Goal: Task Accomplishment & Management: Use online tool/utility

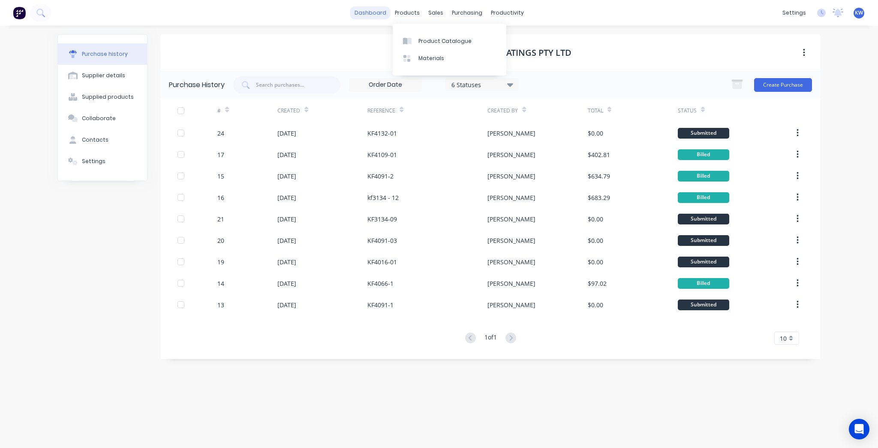
click at [397, 4] on div "dashboard products sales purchasing productivity dashboard products Product Cat…" at bounding box center [439, 13] width 878 height 26
click at [388, 9] on link "dashboard" at bounding box center [370, 12] width 40 height 13
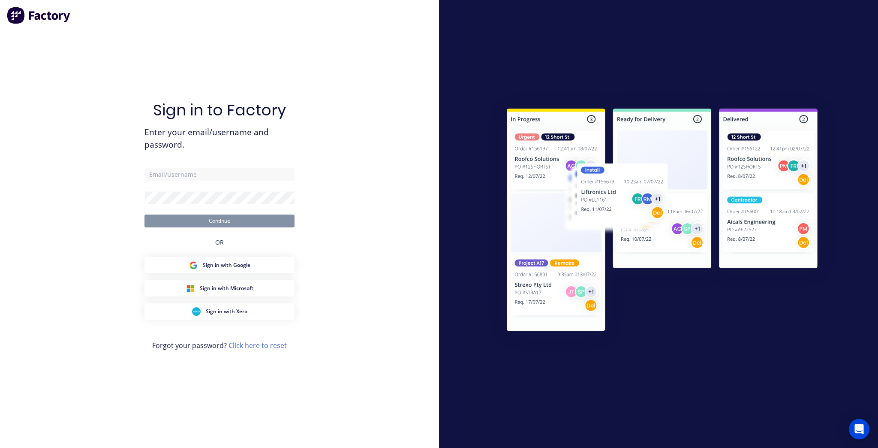
click at [206, 163] on div "Sign in to Factory Enter your email/username and password. Continue OR Sign in …" at bounding box center [220, 232] width 150 height 417
drag, startPoint x: 205, startPoint y: 164, endPoint x: 200, endPoint y: 177, distance: 13.5
click at [203, 170] on div "Sign in to Factory Enter your email/username and password. Continue OR Sign in …" at bounding box center [220, 232] width 150 height 417
click at [200, 177] on input "text" at bounding box center [220, 174] width 150 height 13
click at [0, 447] on com-1password-button at bounding box center [0, 448] width 0 height 0
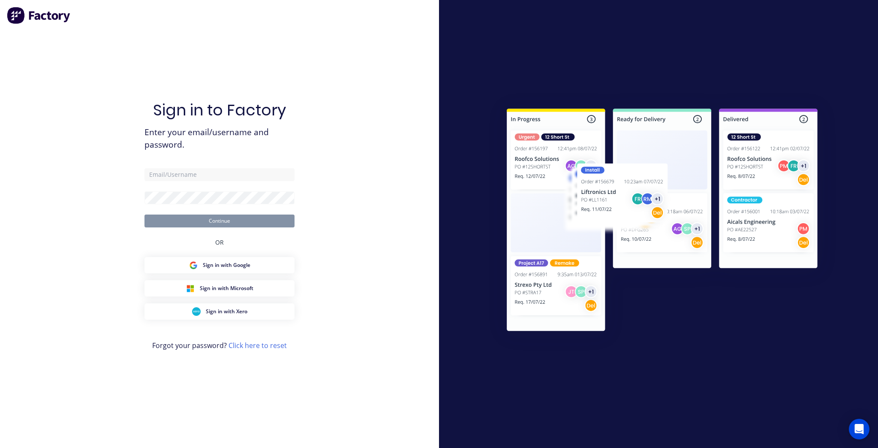
click at [0, 447] on com-1password-button at bounding box center [0, 448] width 0 height 0
type input "[PERSON_NAME][EMAIL_ADDRESS][DOMAIN_NAME]"
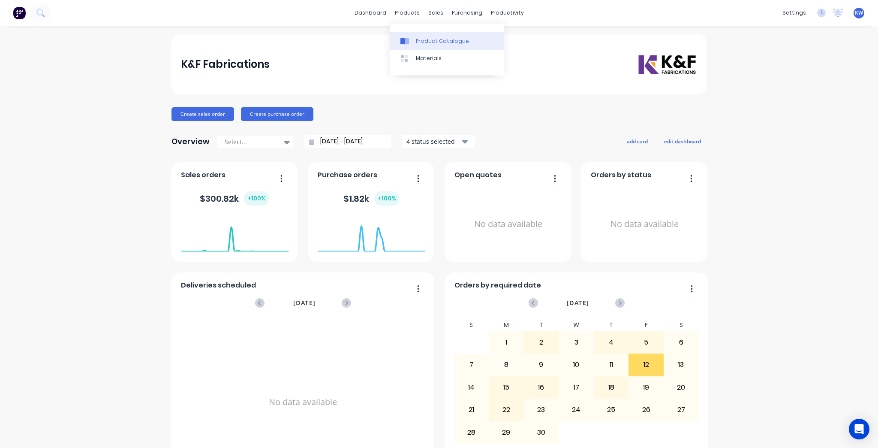
click at [424, 34] on link "Product Catalogue" at bounding box center [447, 40] width 114 height 17
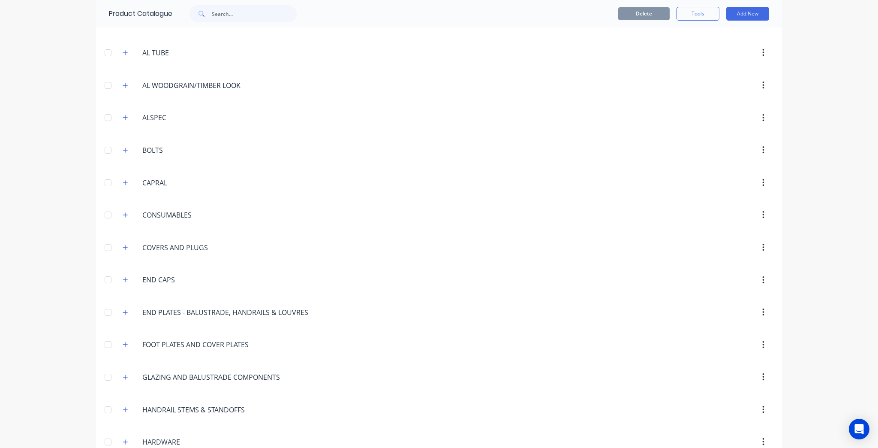
scroll to position [412, 0]
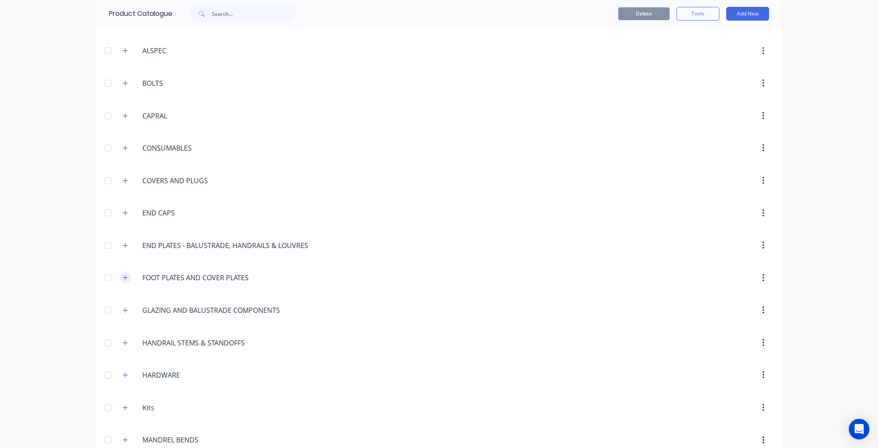
click at [123, 276] on icon "button" at bounding box center [125, 277] width 5 height 6
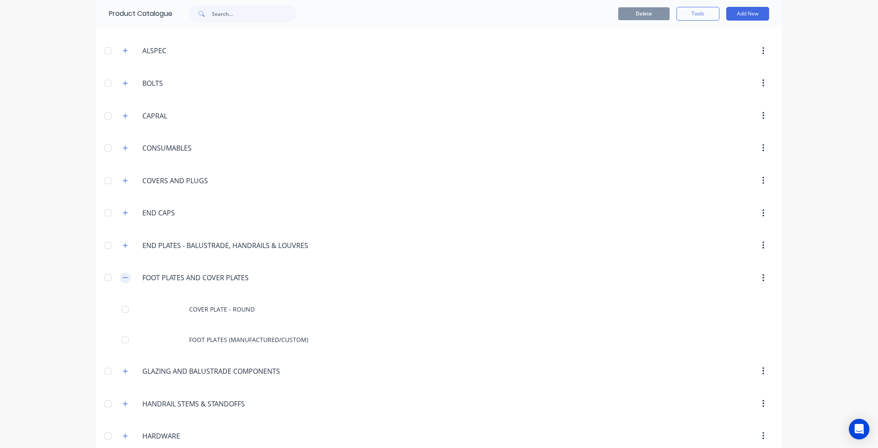
click at [123, 276] on icon "button" at bounding box center [125, 277] width 5 height 6
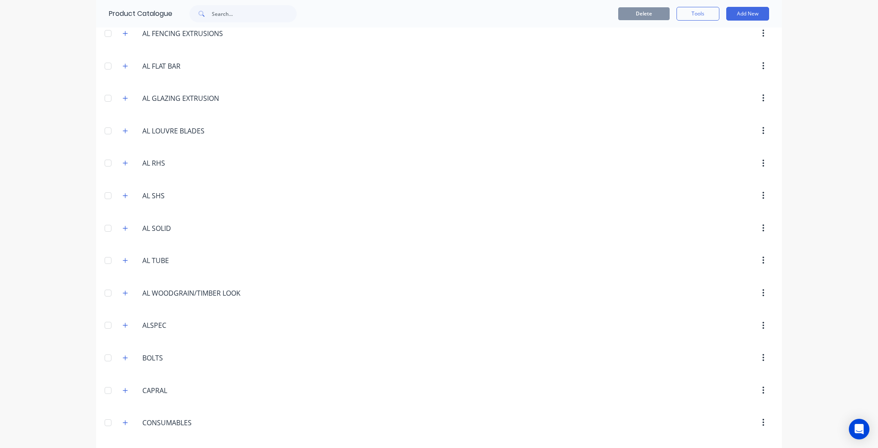
scroll to position [0, 0]
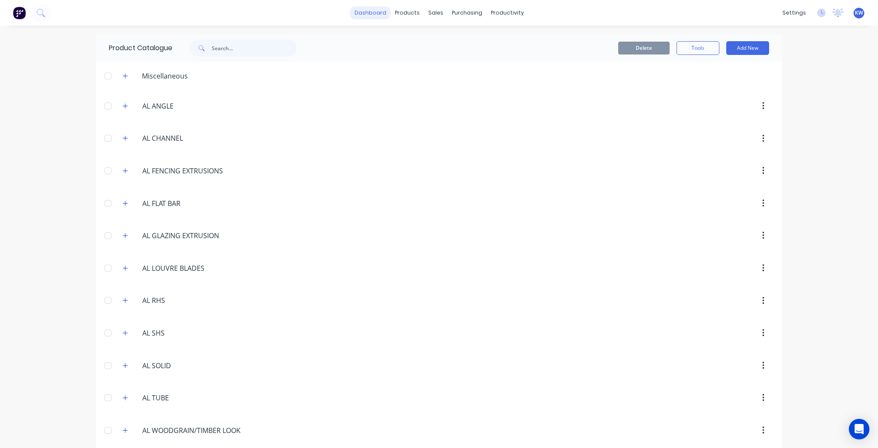
click at [368, 10] on link "dashboard" at bounding box center [370, 12] width 40 height 13
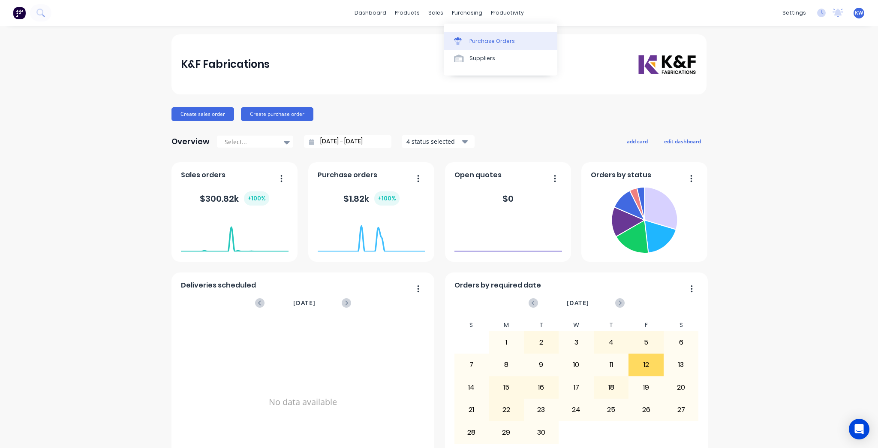
click at [465, 39] on div at bounding box center [460, 41] width 13 height 8
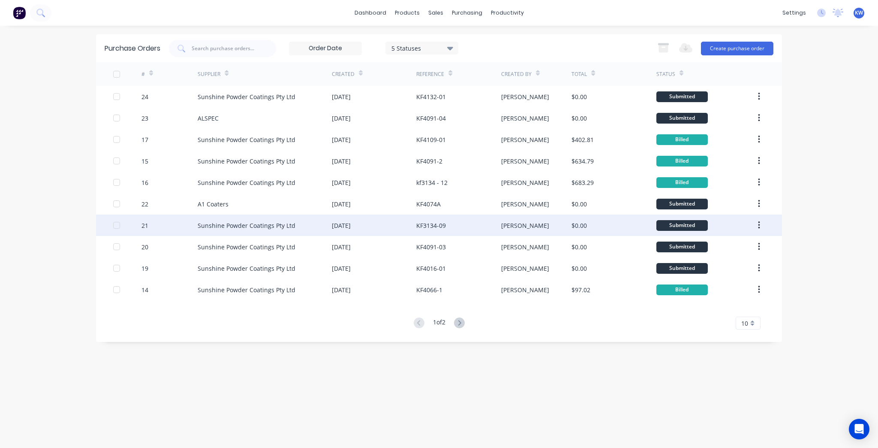
click at [537, 221] on div "[PERSON_NAME]" at bounding box center [536, 224] width 71 height 21
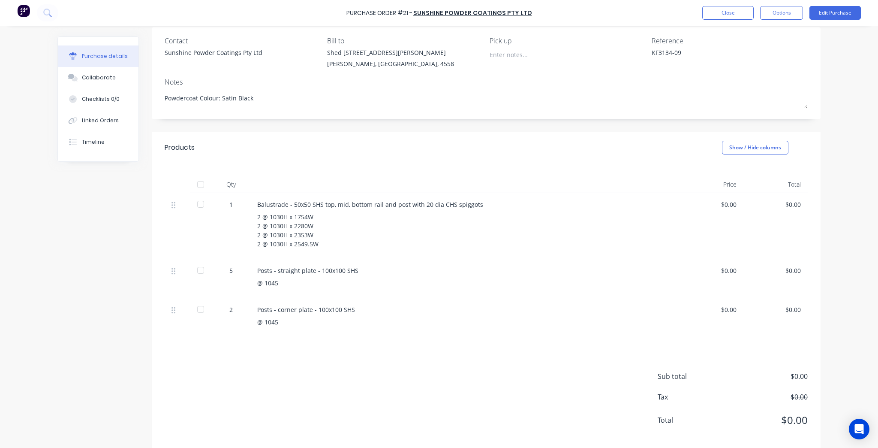
scroll to position [69, 0]
click at [786, 202] on div "$0.00" at bounding box center [775, 203] width 51 height 9
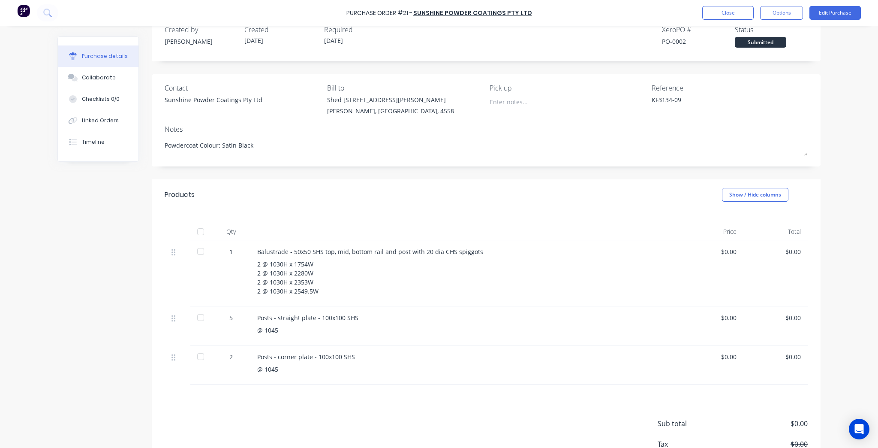
scroll to position [0, 0]
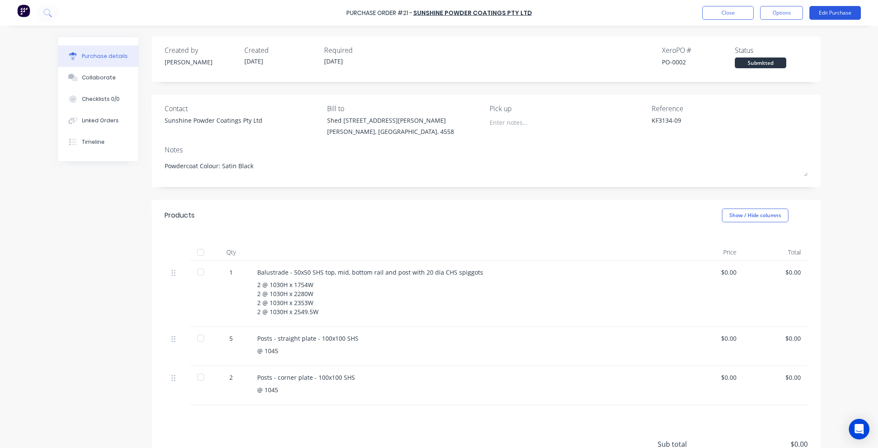
click at [850, 14] on button "Edit Purchase" at bounding box center [835, 13] width 51 height 14
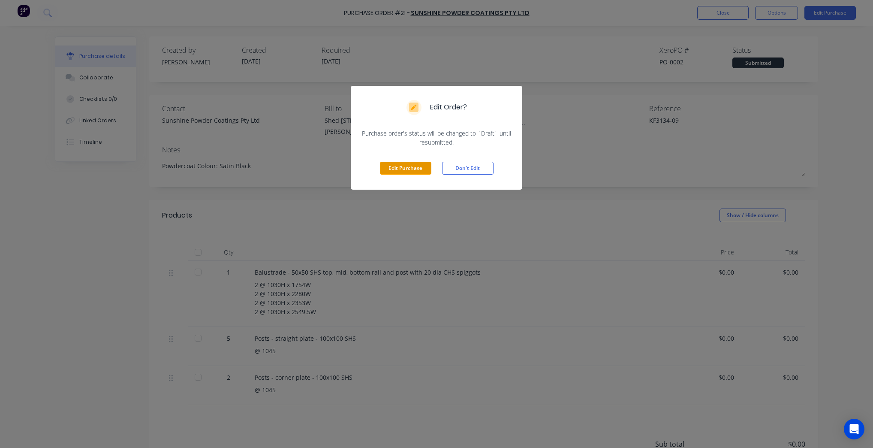
click at [413, 169] on button "Edit Purchase" at bounding box center [405, 168] width 51 height 13
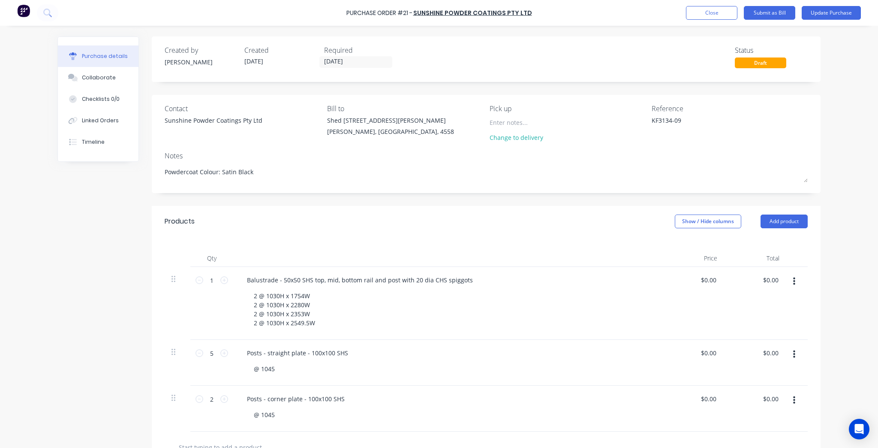
scroll to position [69, 0]
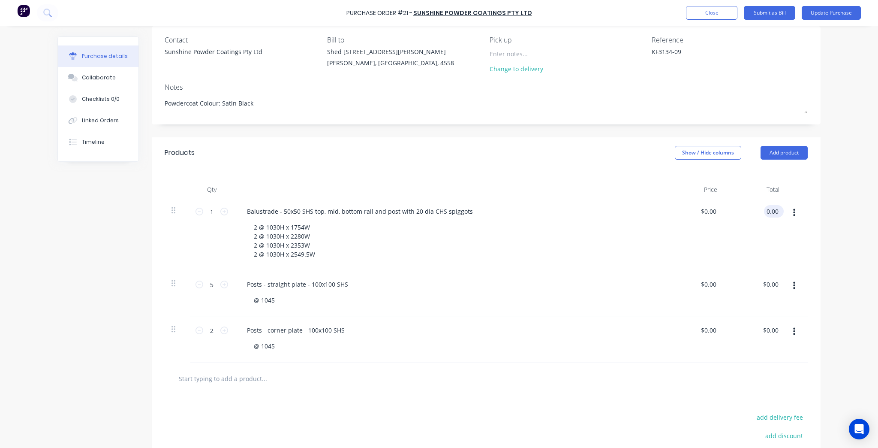
click at [764, 211] on input "0.00" at bounding box center [772, 211] width 16 height 12
type input "772.66"
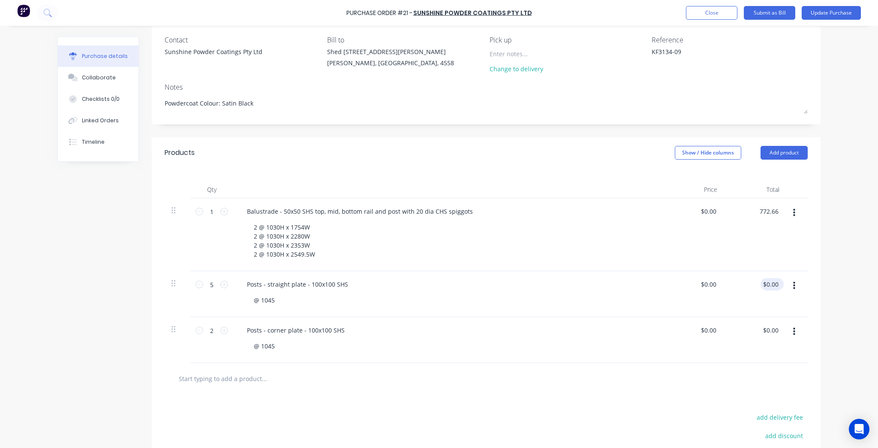
type input "$772.66"
click at [771, 285] on input "0.00" at bounding box center [771, 284] width 20 height 12
click at [771, 285] on input "0.00" at bounding box center [772, 284] width 16 height 12
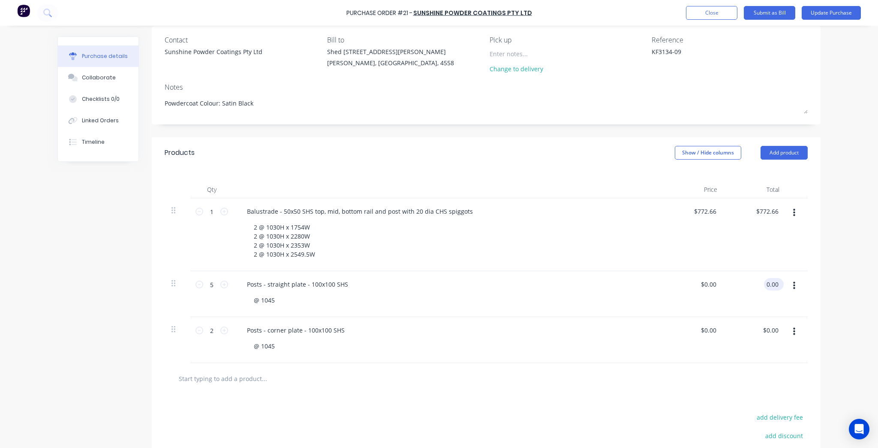
click at [771, 285] on input "0.00" at bounding box center [772, 284] width 16 height 12
type input "100.99"
type input "$20.198"
type input "$100.99"
click at [726, 374] on div at bounding box center [487, 378] width 630 height 17
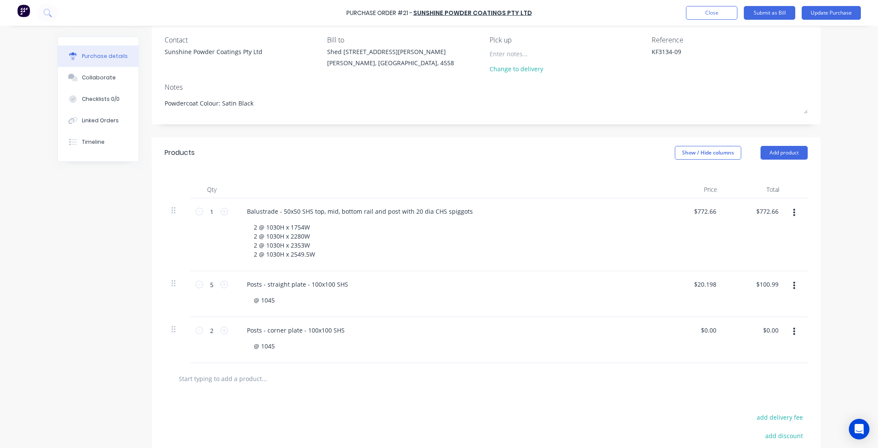
click at [231, 371] on input "text" at bounding box center [264, 378] width 172 height 17
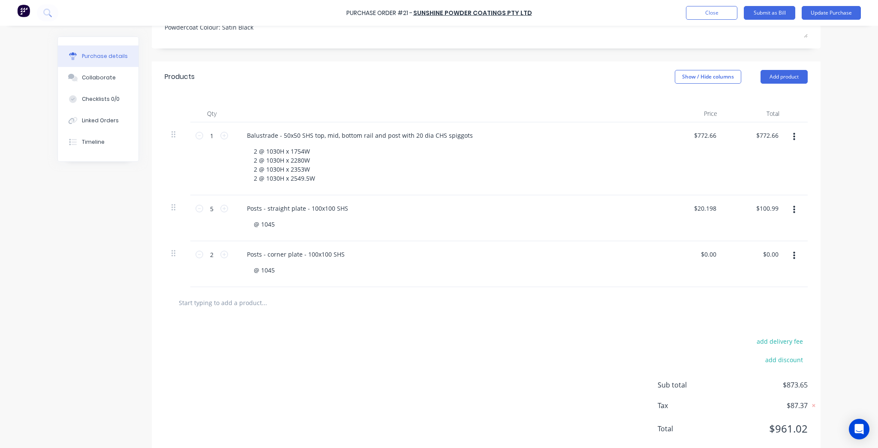
scroll to position [164, 0]
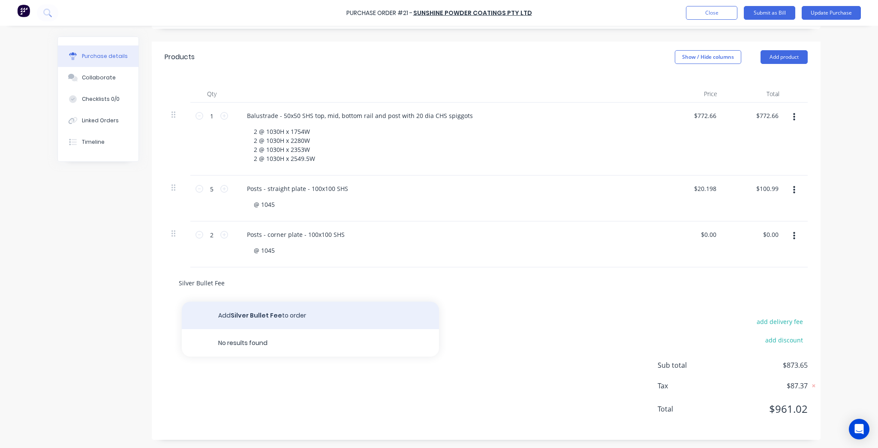
type input "Silver Bullet Fee"
click at [296, 325] on button "Add Silver Bullet Fee to order" at bounding box center [310, 314] width 257 height 27
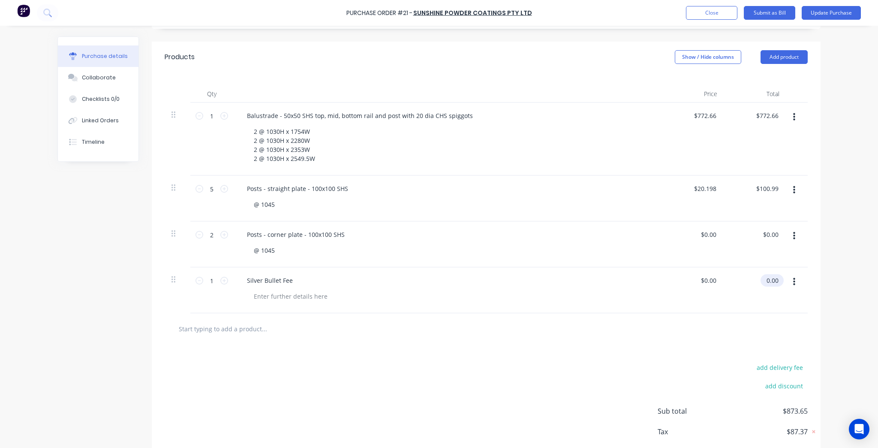
click at [765, 282] on input "0.00" at bounding box center [771, 280] width 20 height 12
click at [765, 282] on input "0.00" at bounding box center [772, 280] width 16 height 12
type input "262.09"
type input "$262.09"
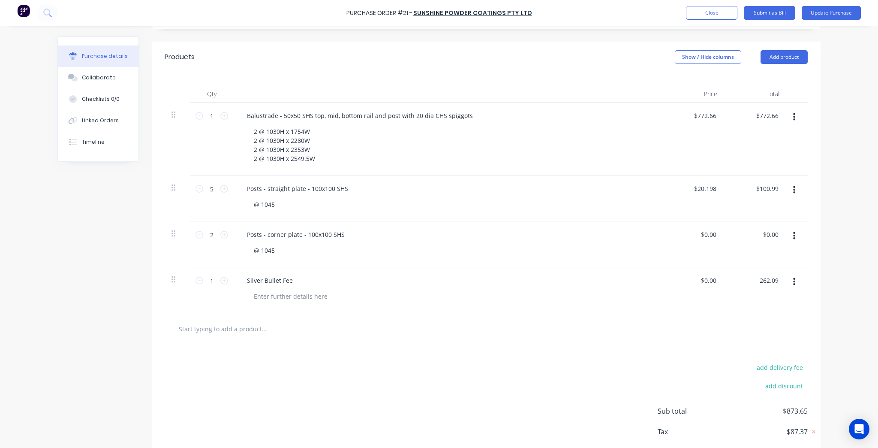
type input "$262.09"
click at [848, 291] on div "Purchase Order #21 - Sunshine Powder Coatings Pty Ltd Add product Close Submit …" at bounding box center [439, 224] width 878 height 448
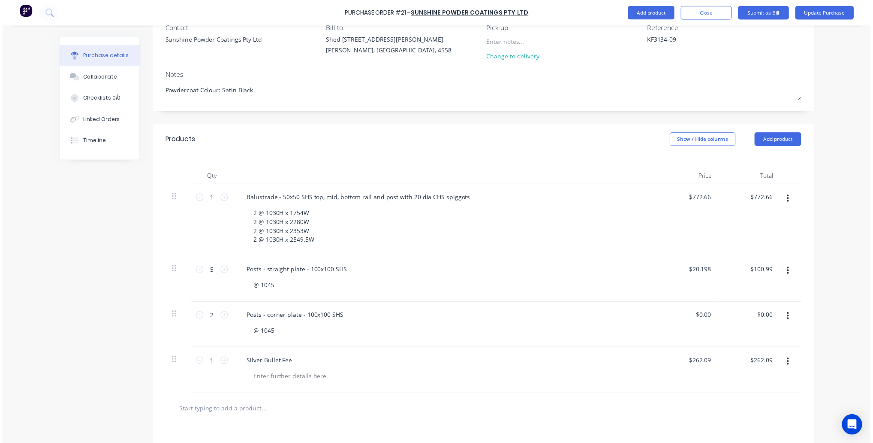
scroll to position [0, 0]
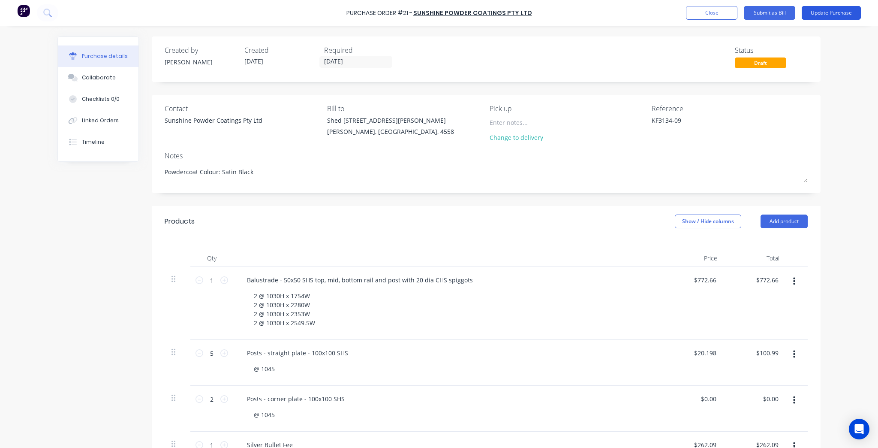
click at [816, 9] on button "Update Purchase" at bounding box center [831, 13] width 59 height 14
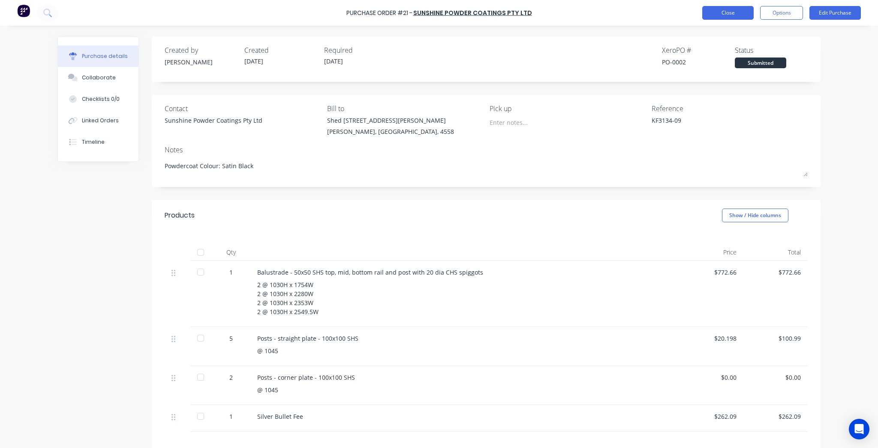
click at [729, 12] on button "Close" at bounding box center [727, 13] width 51 height 14
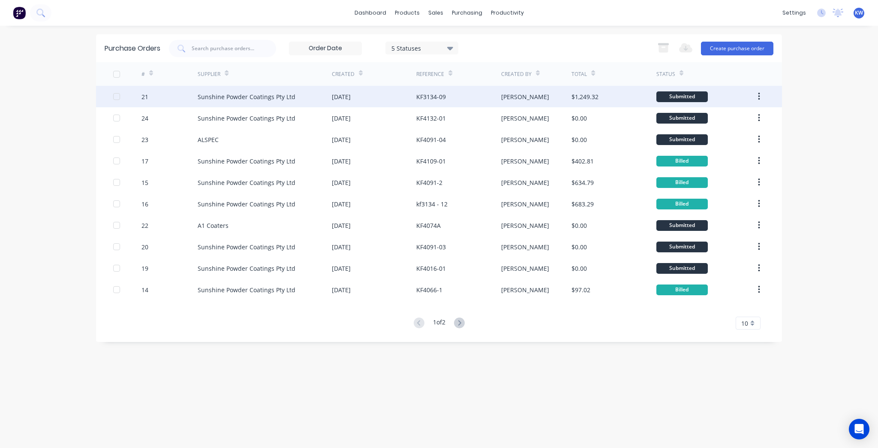
click at [620, 95] on div "$1,249.32" at bounding box center [614, 96] width 84 height 21
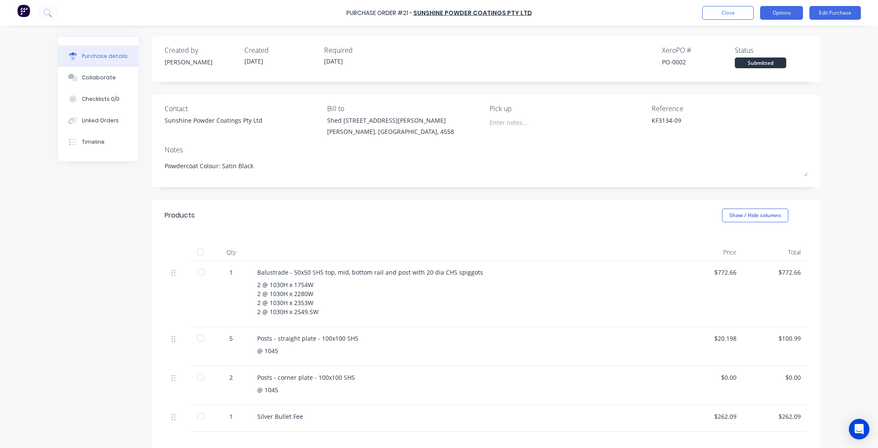
click at [780, 9] on button "Options" at bounding box center [781, 13] width 43 height 14
click at [773, 53] on div "Convert to Bill" at bounding box center [762, 52] width 66 height 12
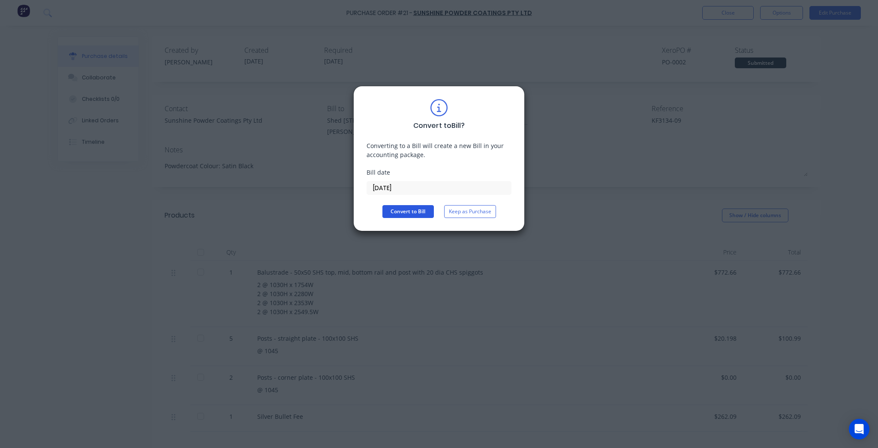
click at [425, 210] on button "Convert to Bill" at bounding box center [408, 211] width 51 height 13
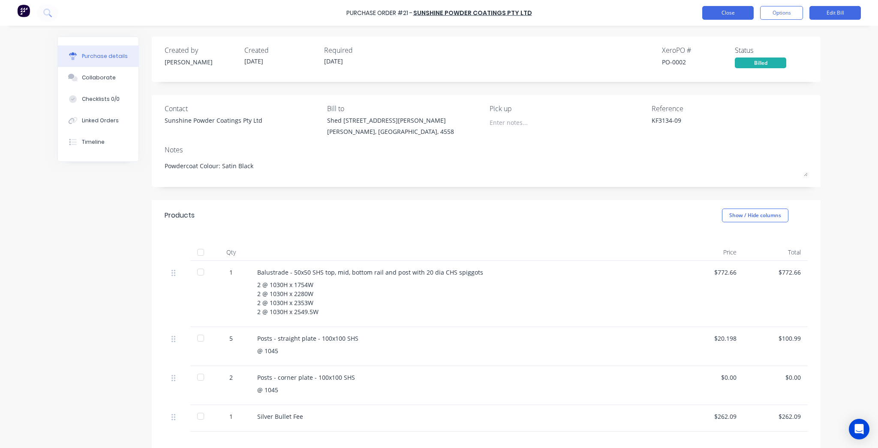
click at [721, 15] on button "Close" at bounding box center [727, 13] width 51 height 14
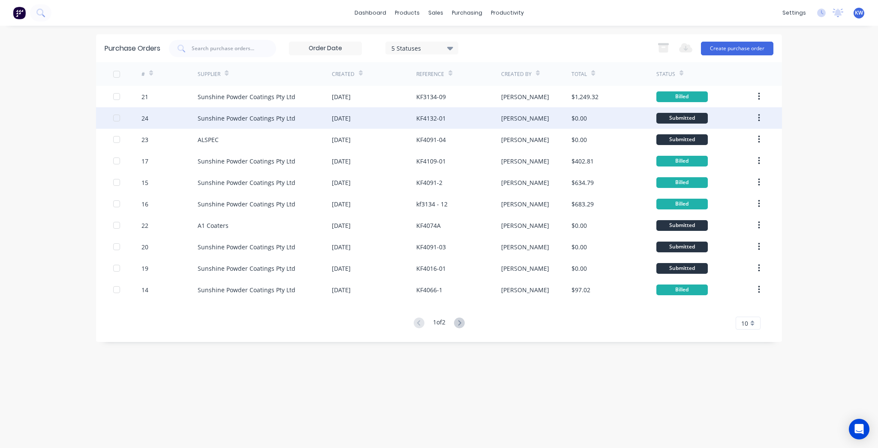
click at [377, 108] on div "[DATE]" at bounding box center [374, 117] width 84 height 21
click at [315, 124] on div "Sunshine Powder Coatings Pty Ltd" at bounding box center [265, 117] width 134 height 21
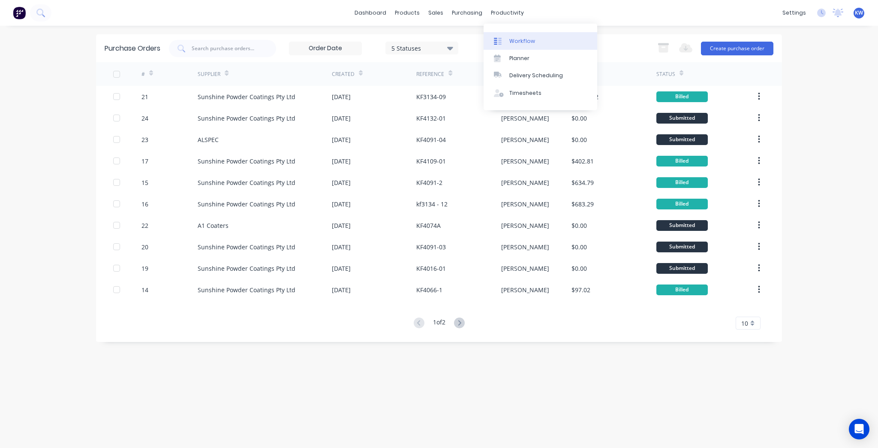
click at [543, 41] on link "Workflow" at bounding box center [541, 40] width 114 height 17
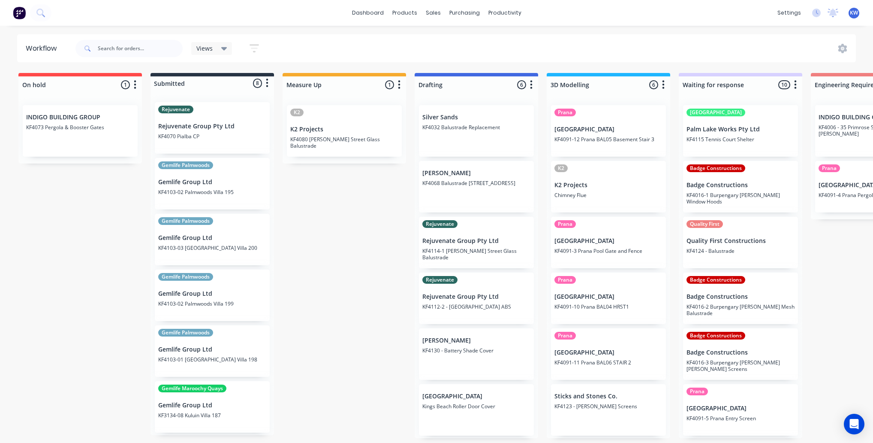
click at [222, 149] on div "Rejuvenate Rejuvenate Group Pty Ltd KF4070 Pialba CP" at bounding box center [212, 127] width 115 height 51
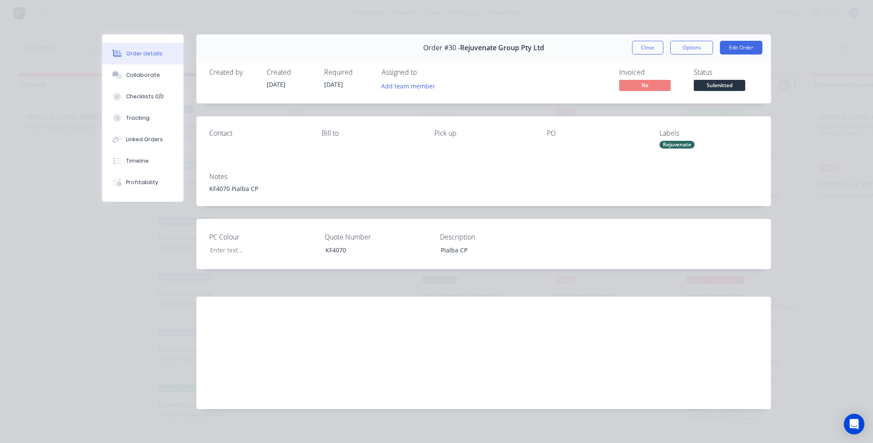
click at [648, 48] on button "Close" at bounding box center [647, 48] width 31 height 14
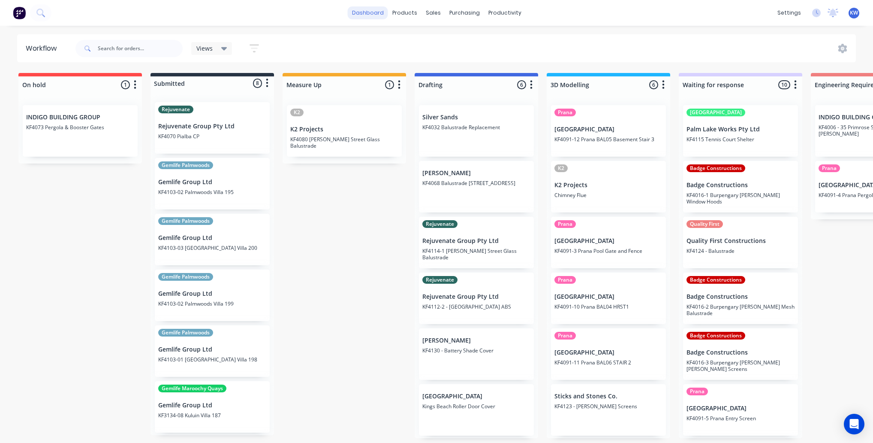
click at [376, 13] on link "dashboard" at bounding box center [368, 12] width 40 height 13
